Goal: Information Seeking & Learning: Learn about a topic

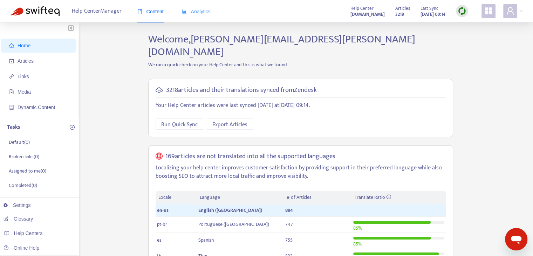
click at [196, 19] on div "Analytics" at bounding box center [196, 11] width 29 height 21
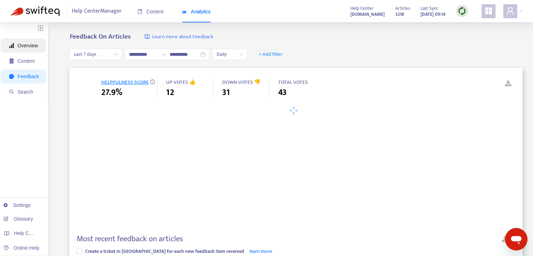
click at [28, 45] on span "Overview" at bounding box center [28, 46] width 20 height 6
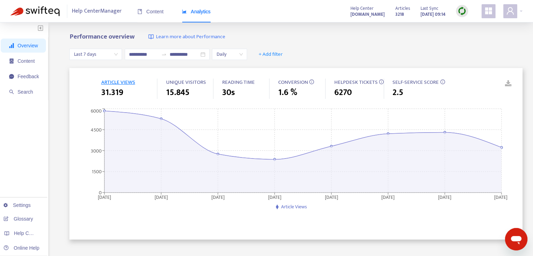
click at [287, 80] on span "CONVERSION" at bounding box center [293, 82] width 30 height 9
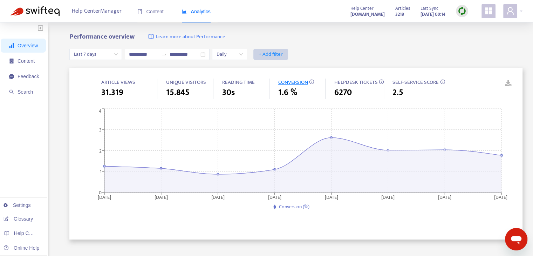
click at [283, 52] on span "+ Add filter" at bounding box center [271, 54] width 24 height 8
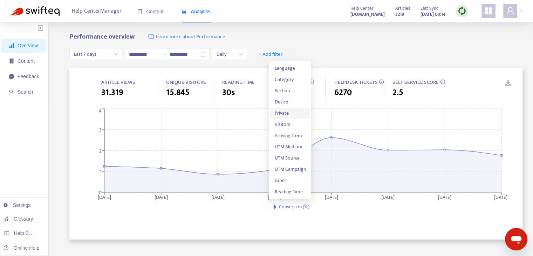
click at [293, 118] on li "Private" at bounding box center [290, 113] width 40 height 11
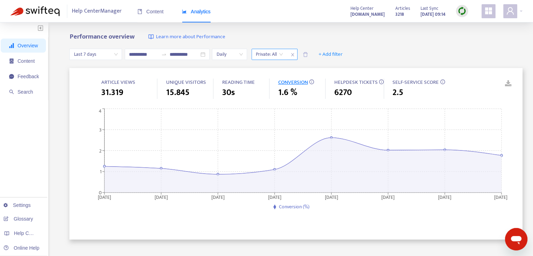
click at [283, 50] on input "search" at bounding box center [269, 54] width 27 height 11
click at [295, 55] on icon "close" at bounding box center [293, 55] width 4 height 4
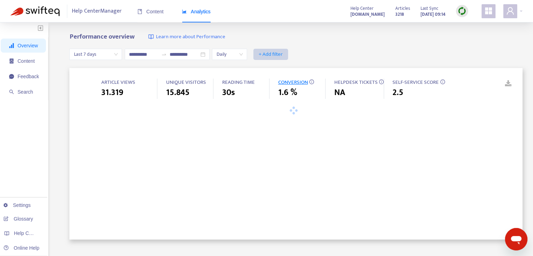
click at [283, 56] on span "+ Add filter" at bounding box center [271, 54] width 24 height 8
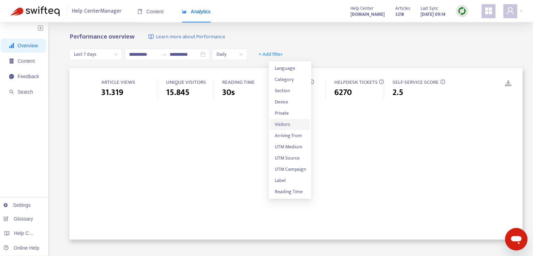
click at [297, 123] on span "Visitors" at bounding box center [290, 125] width 31 height 8
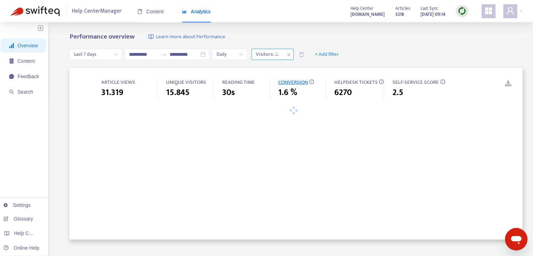
click at [275, 52] on div at bounding box center [264, 54] width 21 height 8
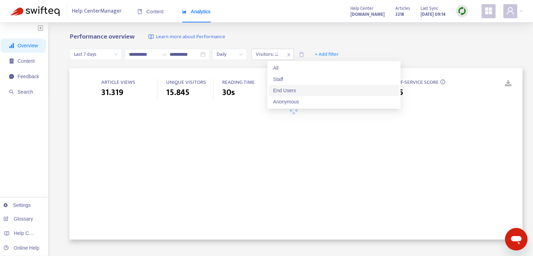
click at [291, 87] on div "End Users" at bounding box center [334, 91] width 122 height 8
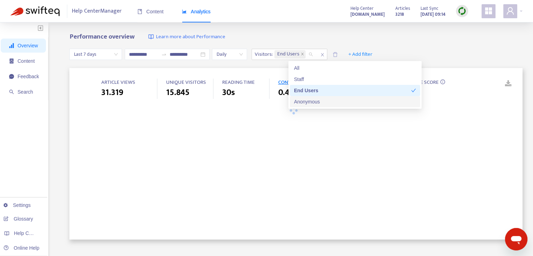
click at [311, 103] on div "Anonymous" at bounding box center [355, 102] width 122 height 8
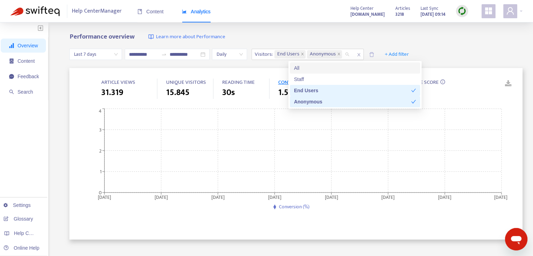
click at [393, 33] on div "Performance overview Learn more about Performance" at bounding box center [295, 37] width 453 height 8
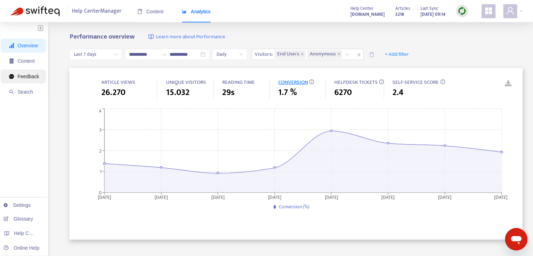
click at [27, 75] on span "Feedback" at bounding box center [28, 77] width 21 height 6
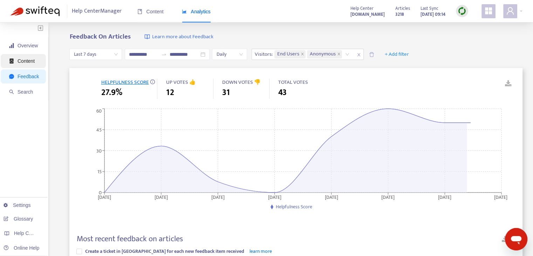
click at [19, 65] on span "Content" at bounding box center [24, 61] width 30 height 14
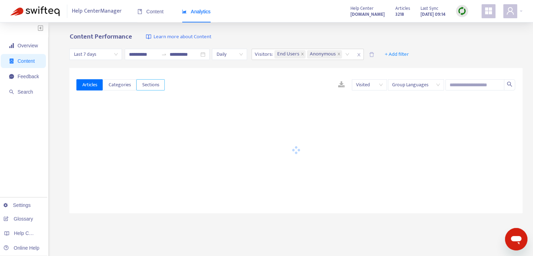
click at [157, 90] on button "Sections" at bounding box center [150, 84] width 28 height 11
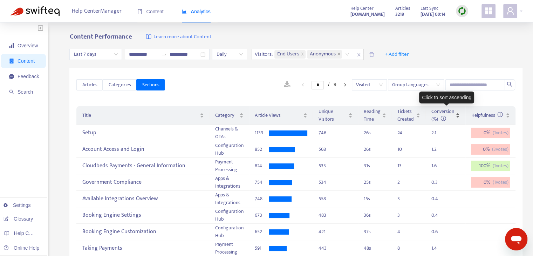
click at [460, 119] on div "Conversion (%)" at bounding box center [446, 115] width 28 height 15
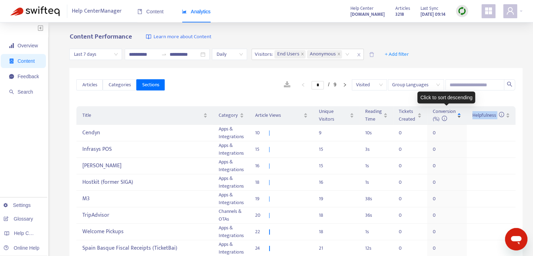
click at [461, 119] on div "Conversion (%)" at bounding box center [447, 115] width 28 height 15
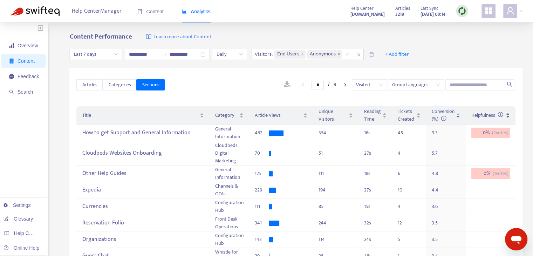
click at [505, 117] on div "Helpfulness" at bounding box center [491, 116] width 39 height 8
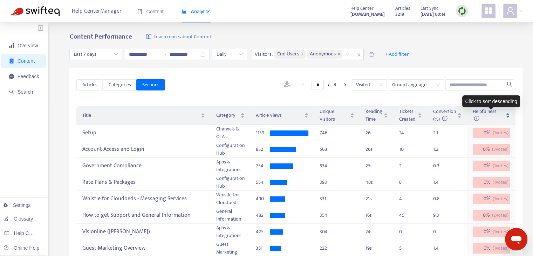
click at [506, 119] on div "Helpfulness" at bounding box center [491, 115] width 37 height 15
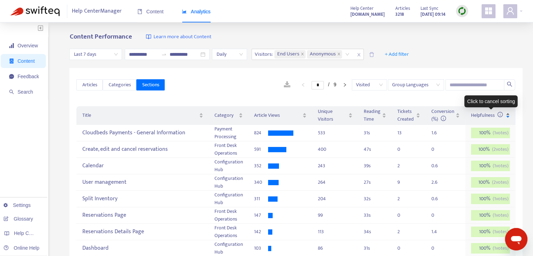
click at [506, 117] on div "Helpfulness" at bounding box center [490, 116] width 39 height 8
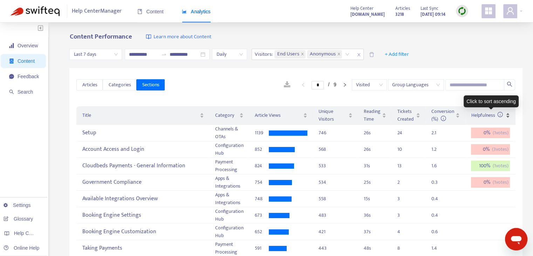
click at [506, 117] on div "Helpfulness" at bounding box center [490, 116] width 39 height 8
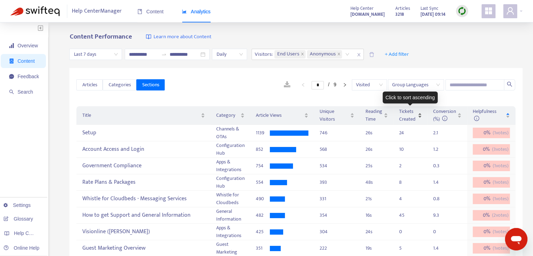
click at [421, 119] on div "Tickets Created" at bounding box center [410, 115] width 23 height 15
